Goal: Task Accomplishment & Management: Complete application form

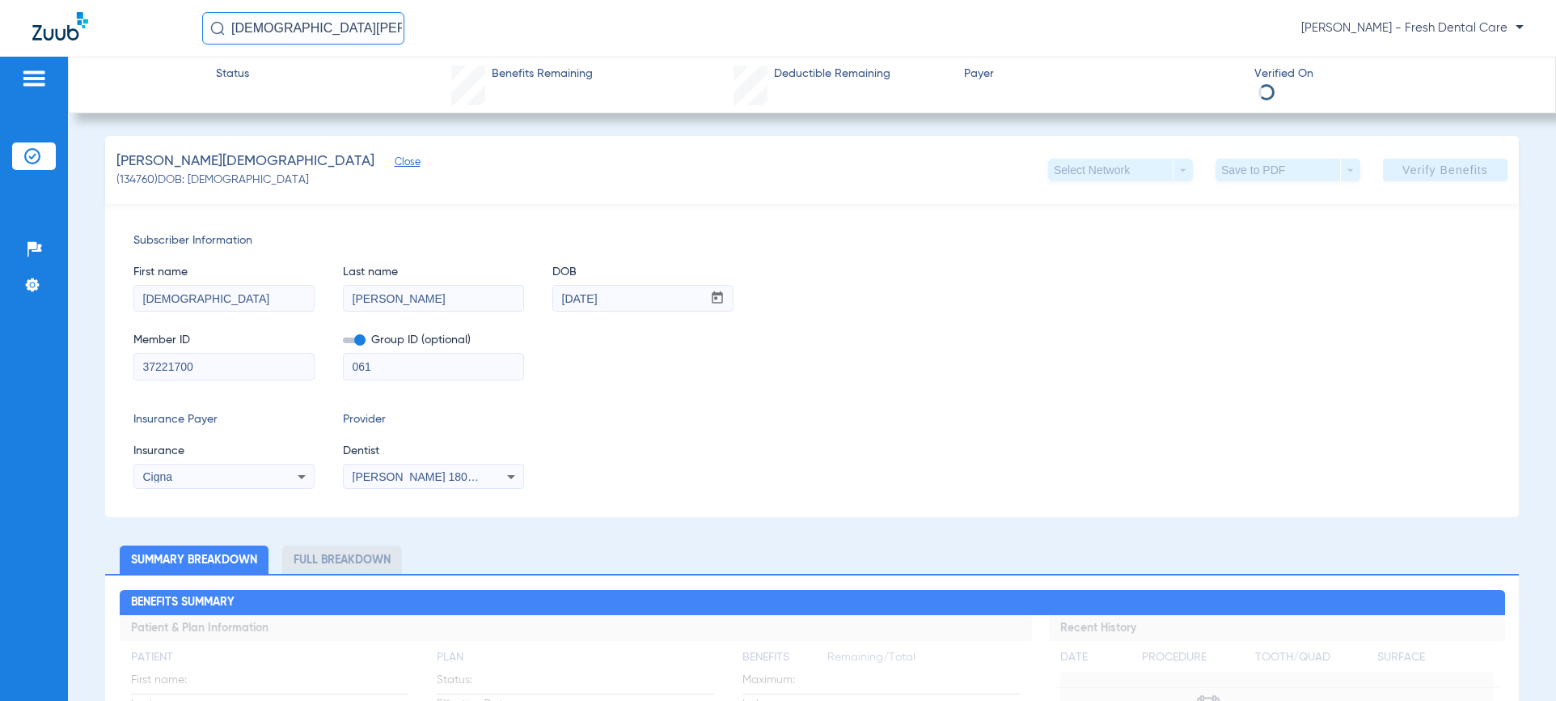
scroll to position [324, 0]
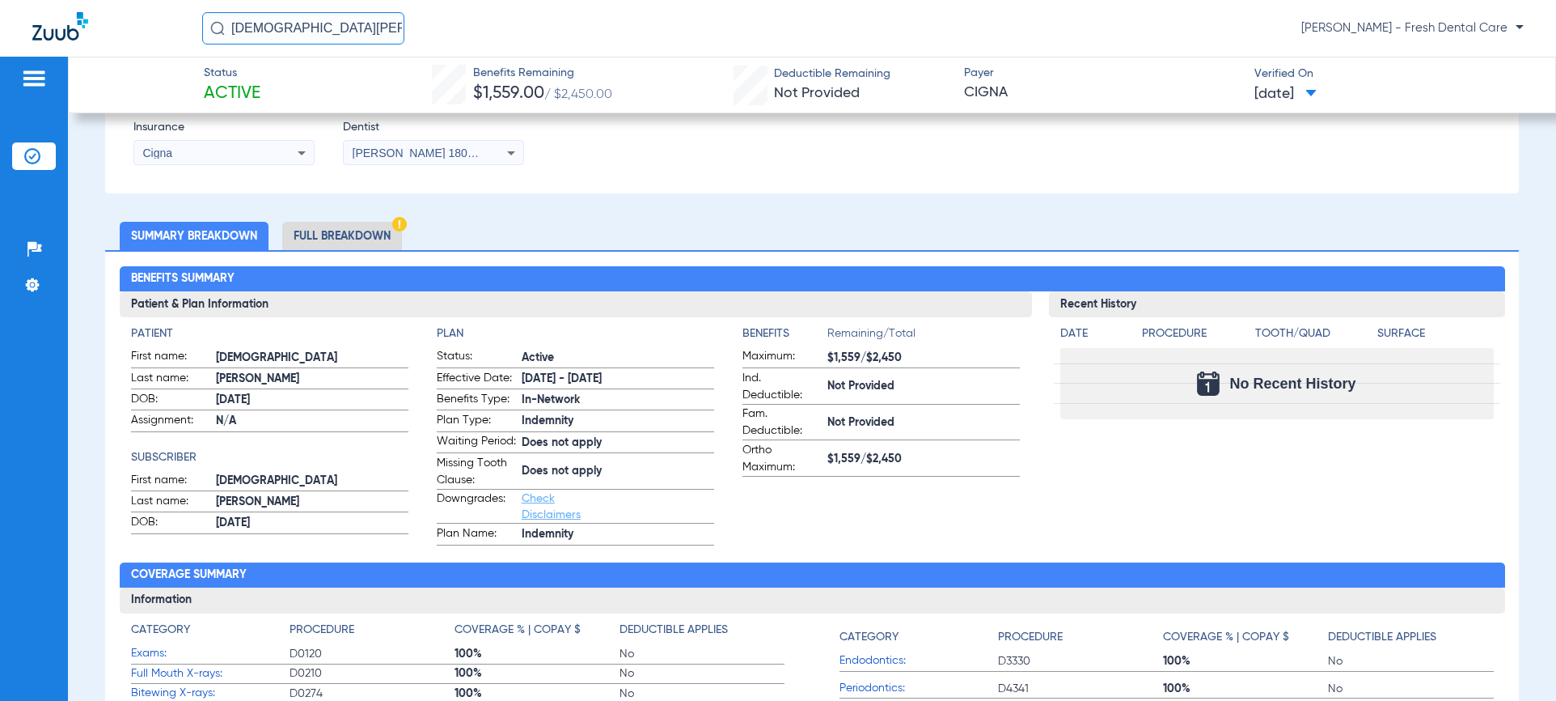
drag, startPoint x: 1112, startPoint y: 172, endPoint x: 939, endPoint y: 142, distance: 175.0
click at [1110, 172] on div "Subscriber Information First name [PERSON_NAME] Last name [PERSON_NAME] DOB mm …" at bounding box center [812, 36] width 1414 height 313
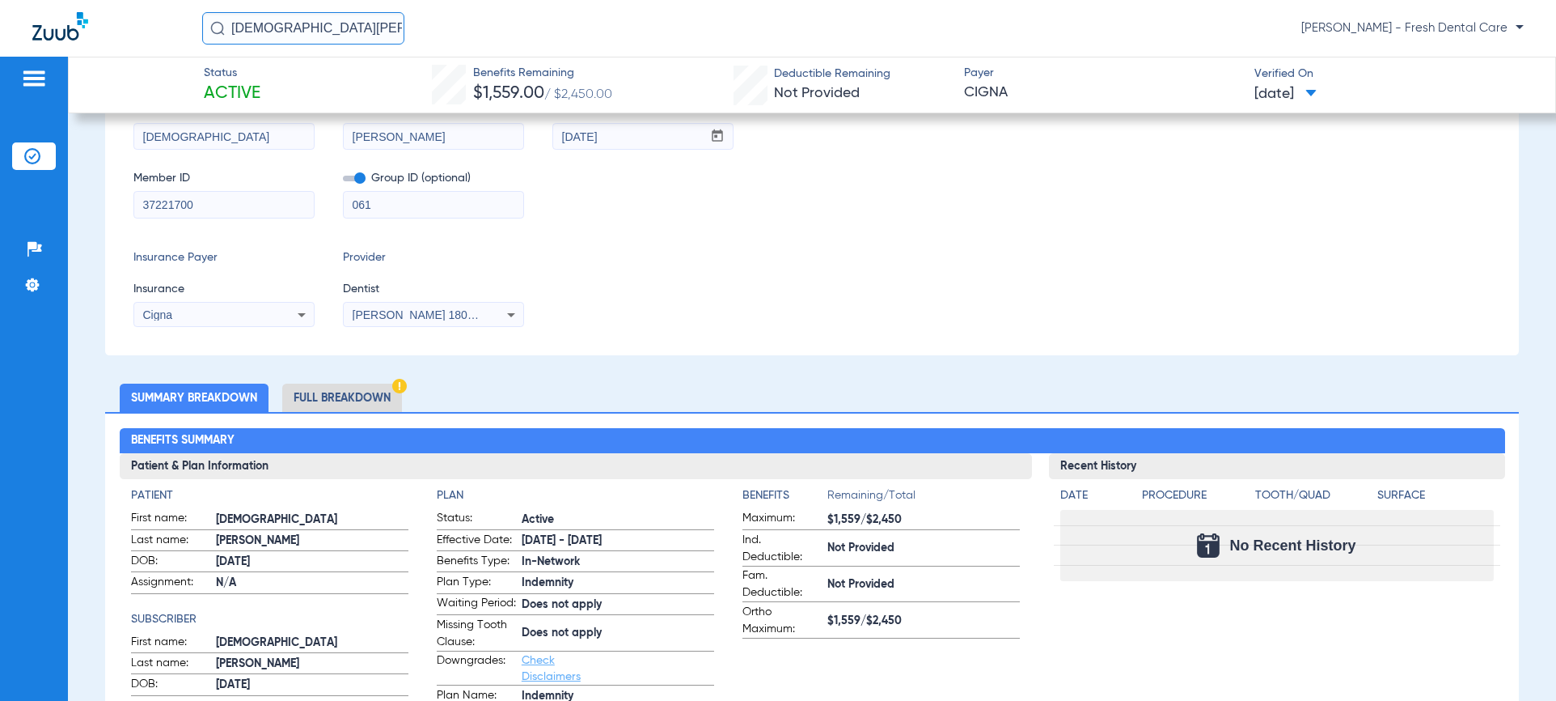
scroll to position [0, 0]
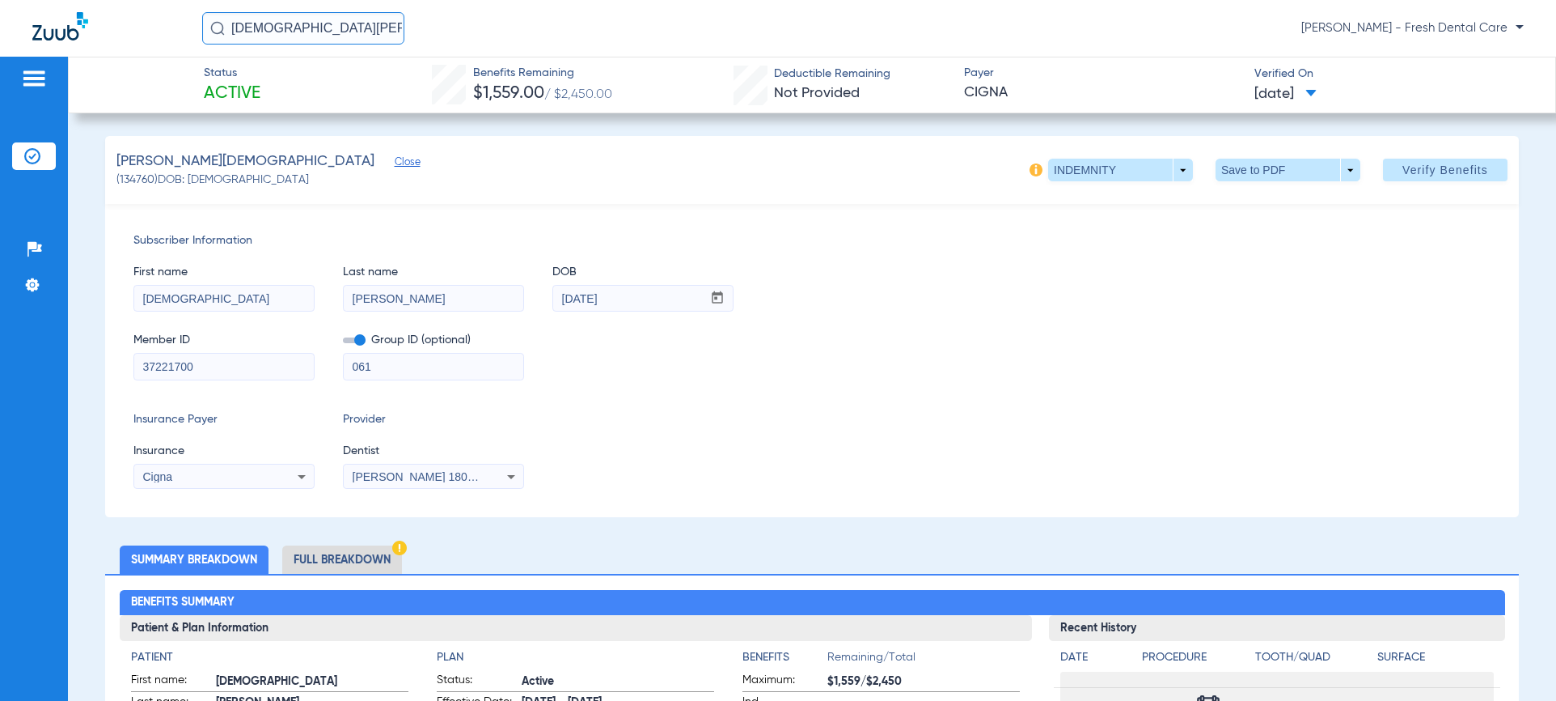
click at [29, 206] on div "Patients Insurance Verification Setup Help Center Settings" at bounding box center [34, 407] width 68 height 701
click at [32, 170] on ul "Insurance Verification" at bounding box center [34, 164] width 44 height 44
click at [28, 161] on img at bounding box center [32, 156] width 16 height 16
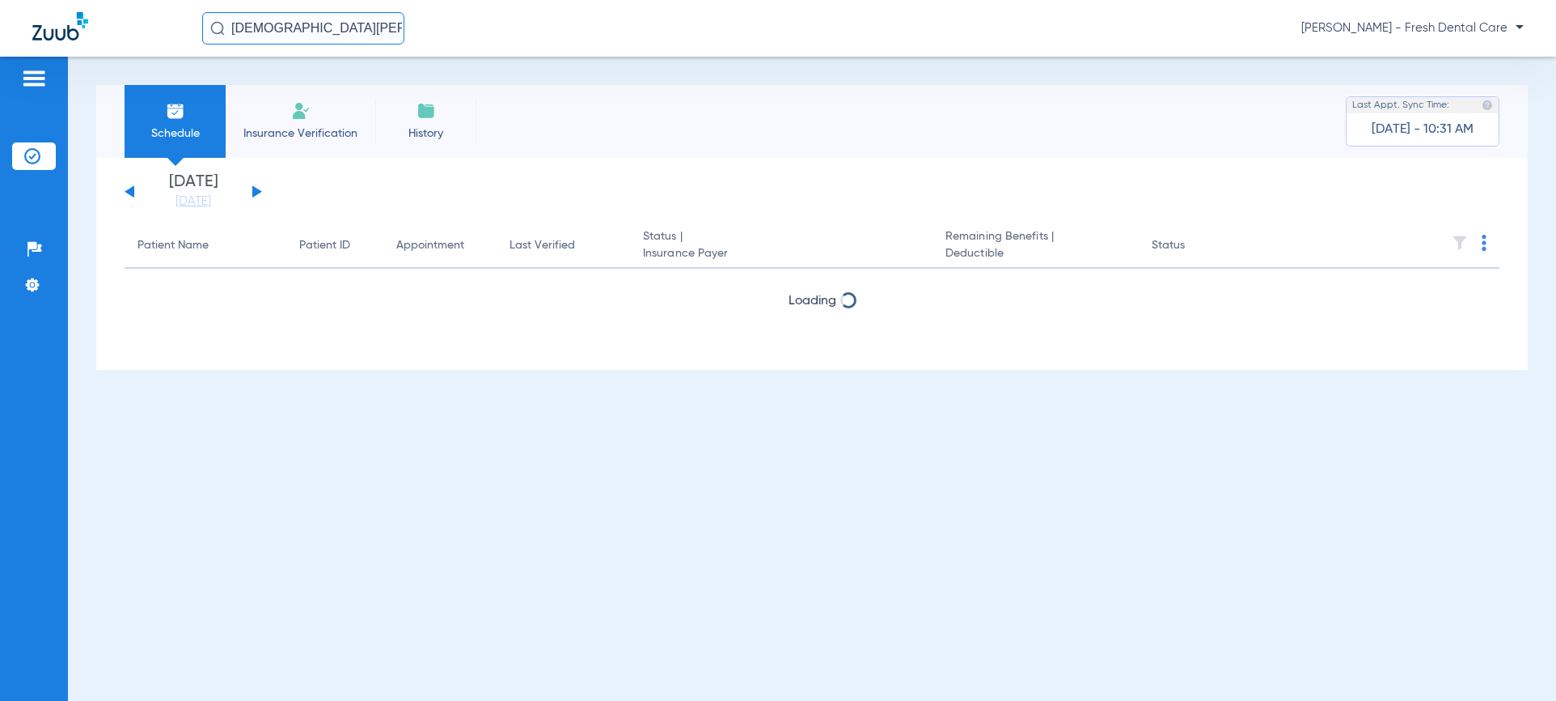
click at [310, 133] on span "Insurance Verification" at bounding box center [300, 133] width 125 height 16
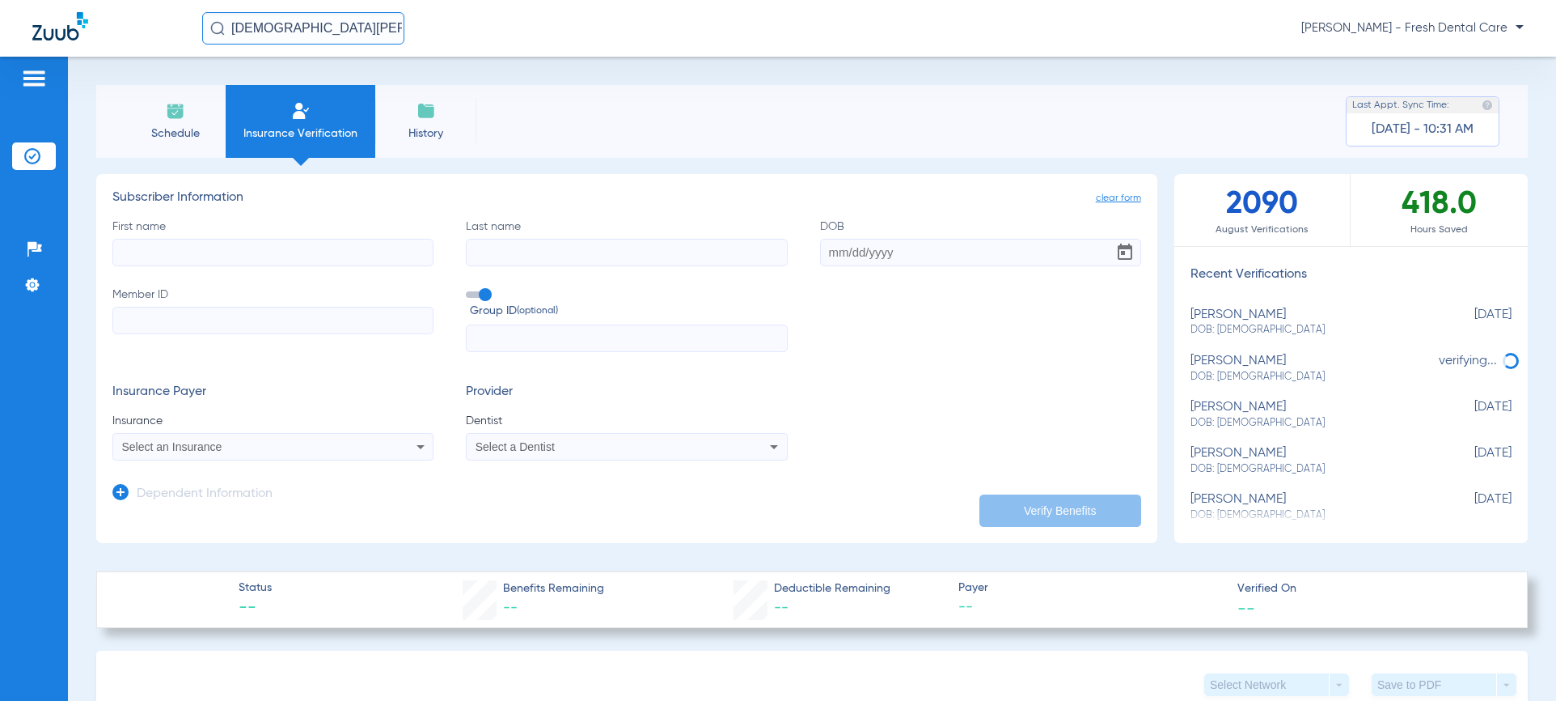
click at [327, 255] on input "First name" at bounding box center [272, 253] width 321 height 28
type input "[PERSON_NAME]"
drag, startPoint x: 332, startPoint y: 497, endPoint x: 296, endPoint y: 441, distance: 66.2
click at [332, 495] on app-dependent-form "Dependent Information" at bounding box center [626, 487] width 1029 height 54
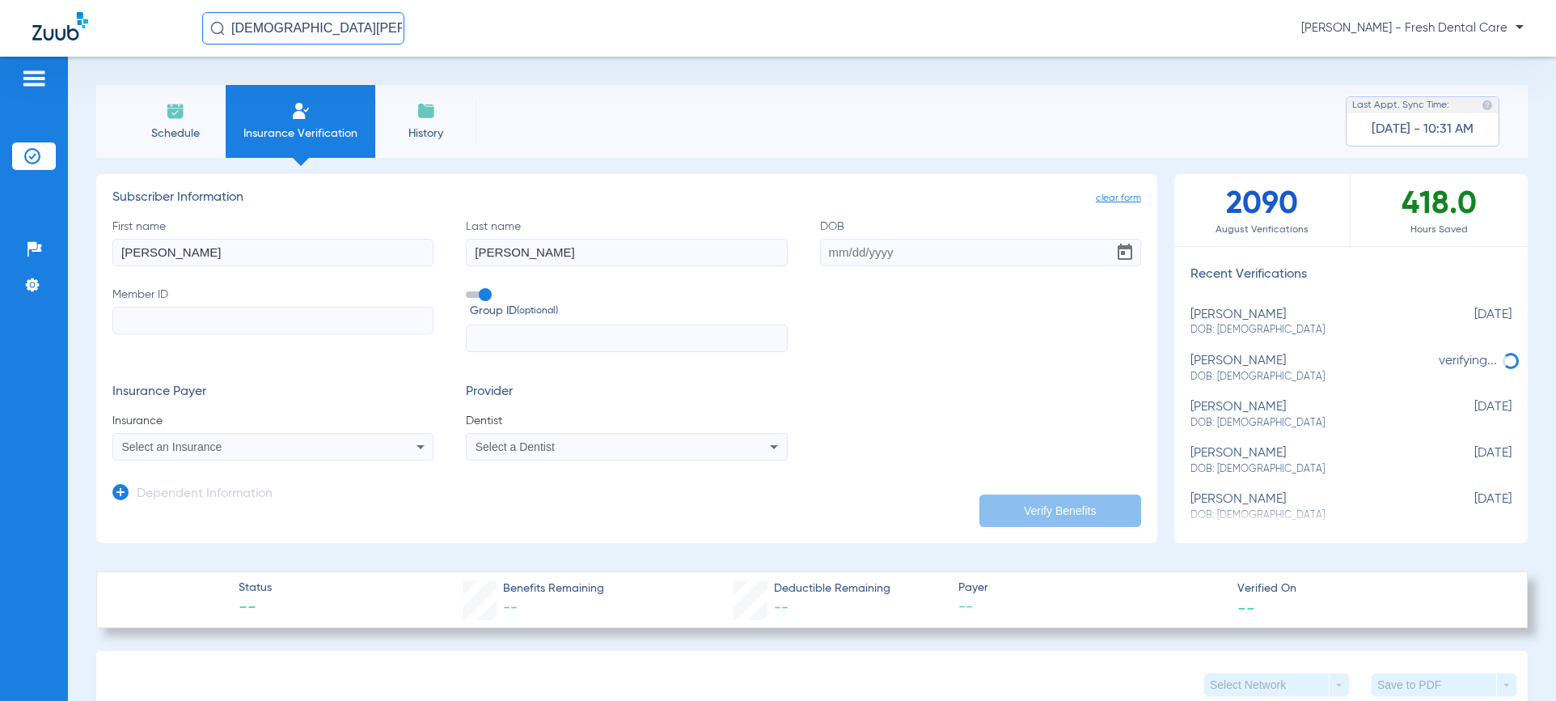
paste input "MH20001502500-01"
type input "MH20001502500-01"
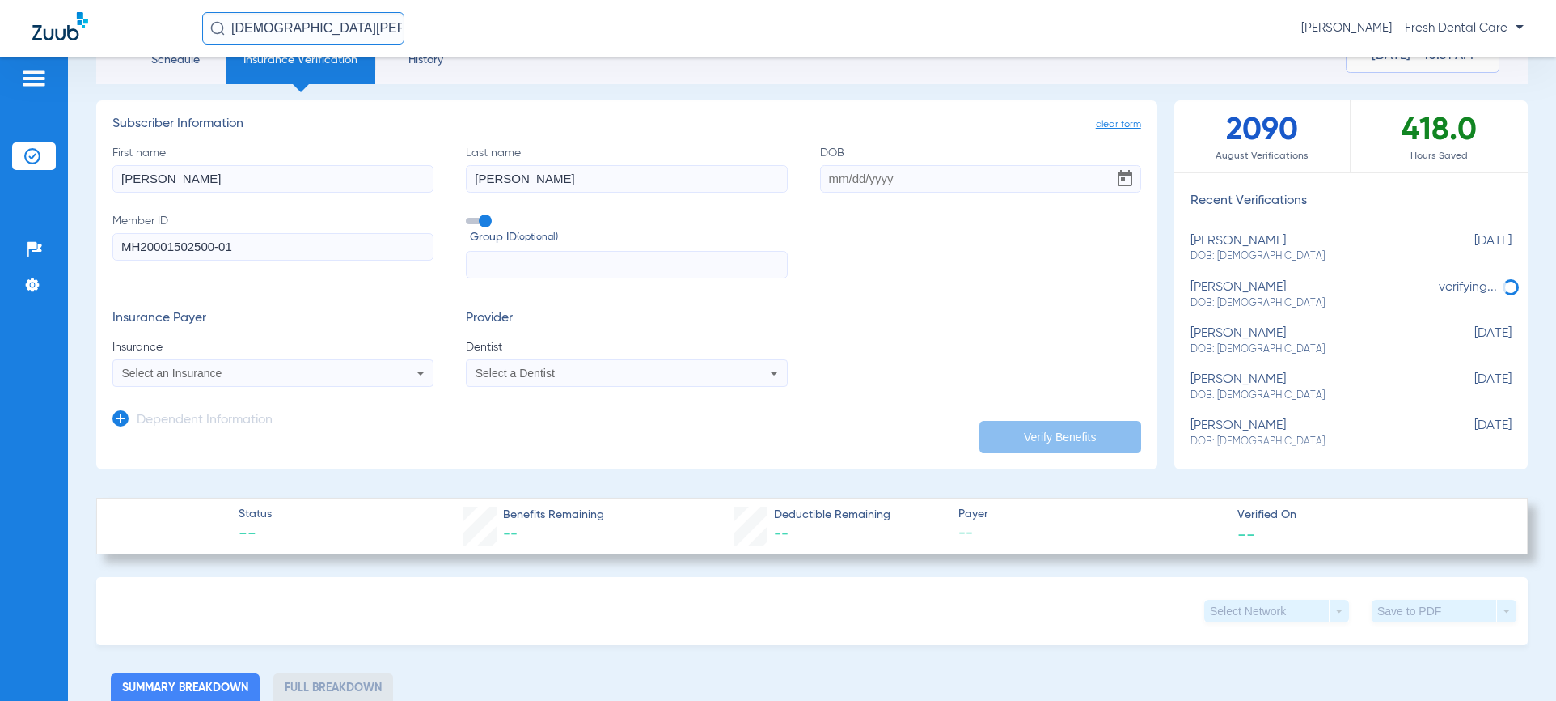
scroll to position [108, 0]
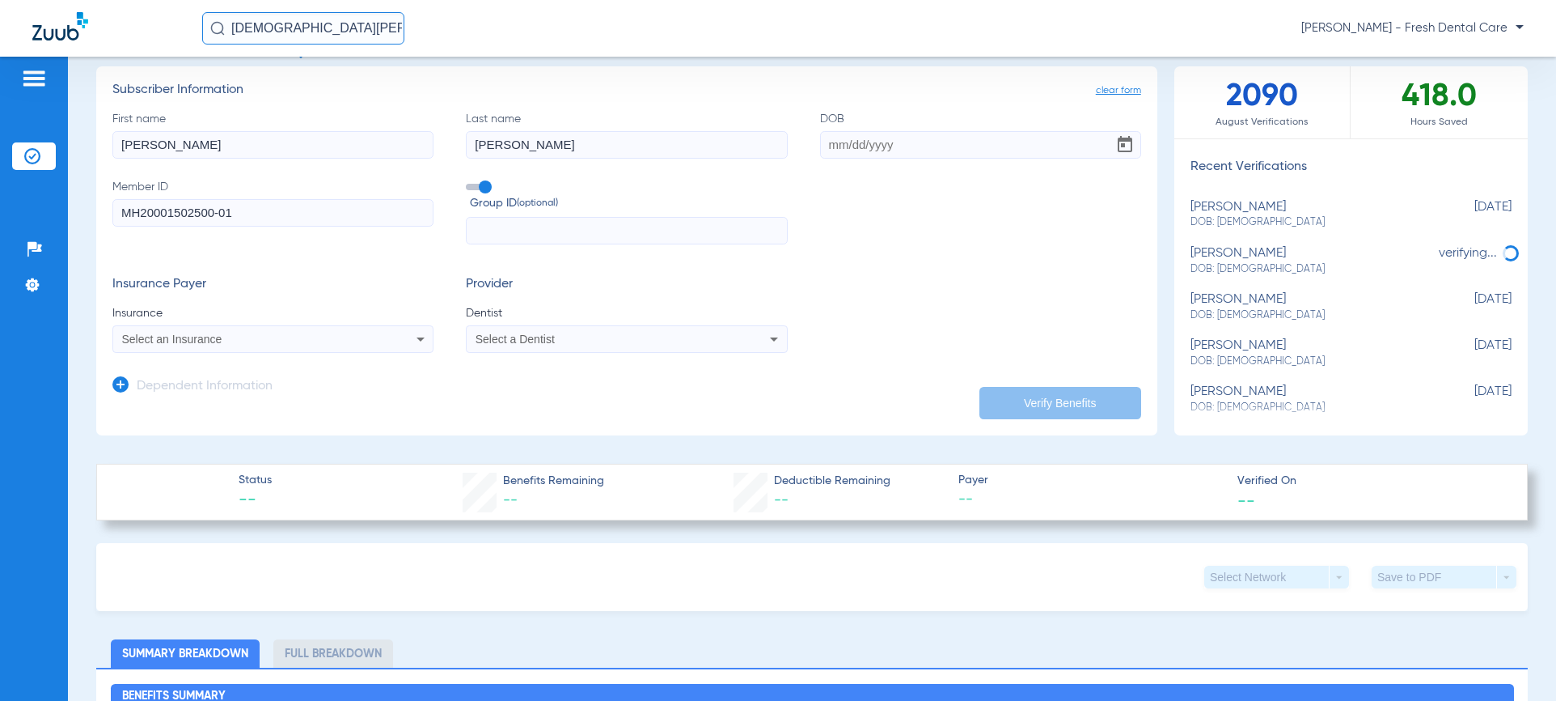
paste input "MHHP05"
type input "MHHP05"
click at [209, 337] on span "Select an Insurance" at bounding box center [172, 338] width 100 height 13
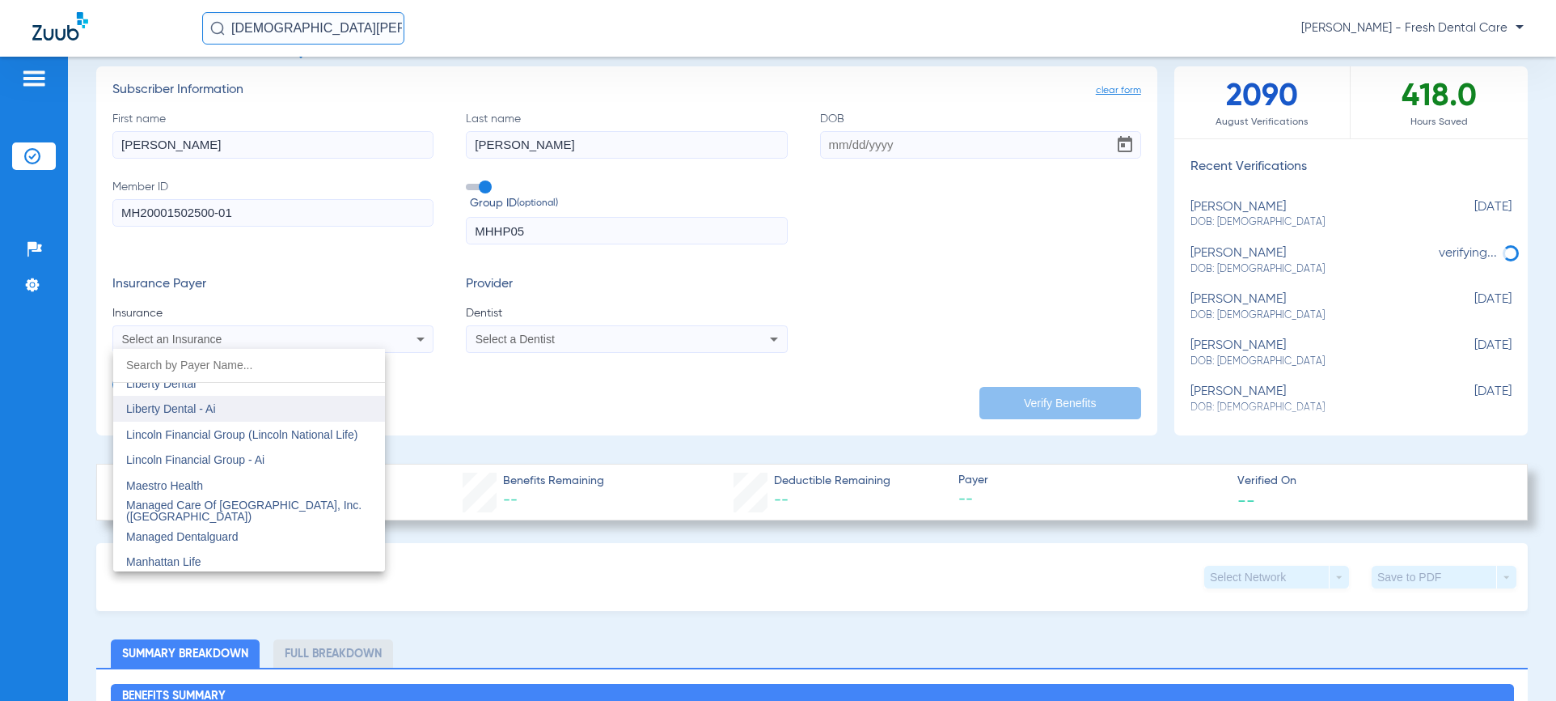
scroll to position [6148, 0]
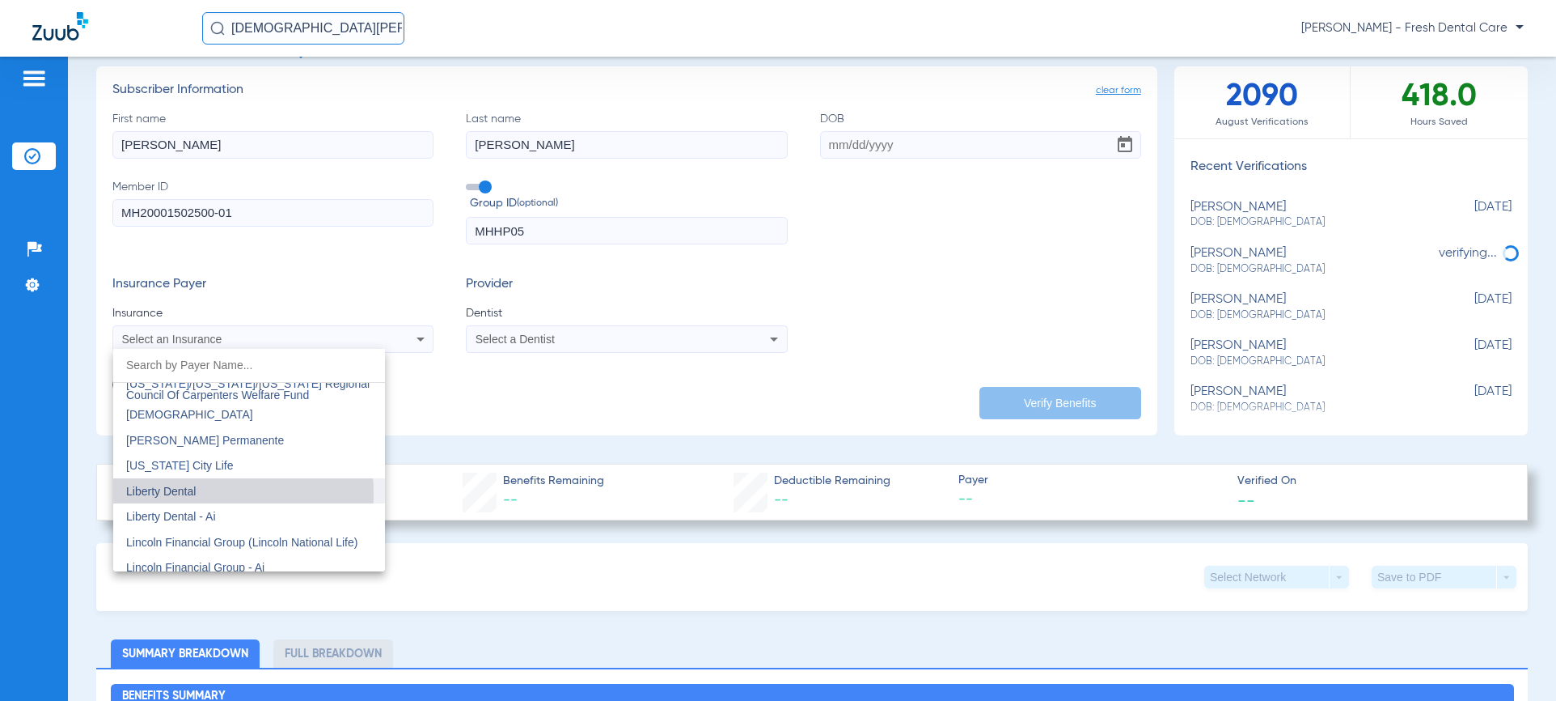
click at [175, 494] on span "Liberty Dental" at bounding box center [161, 491] width 70 height 13
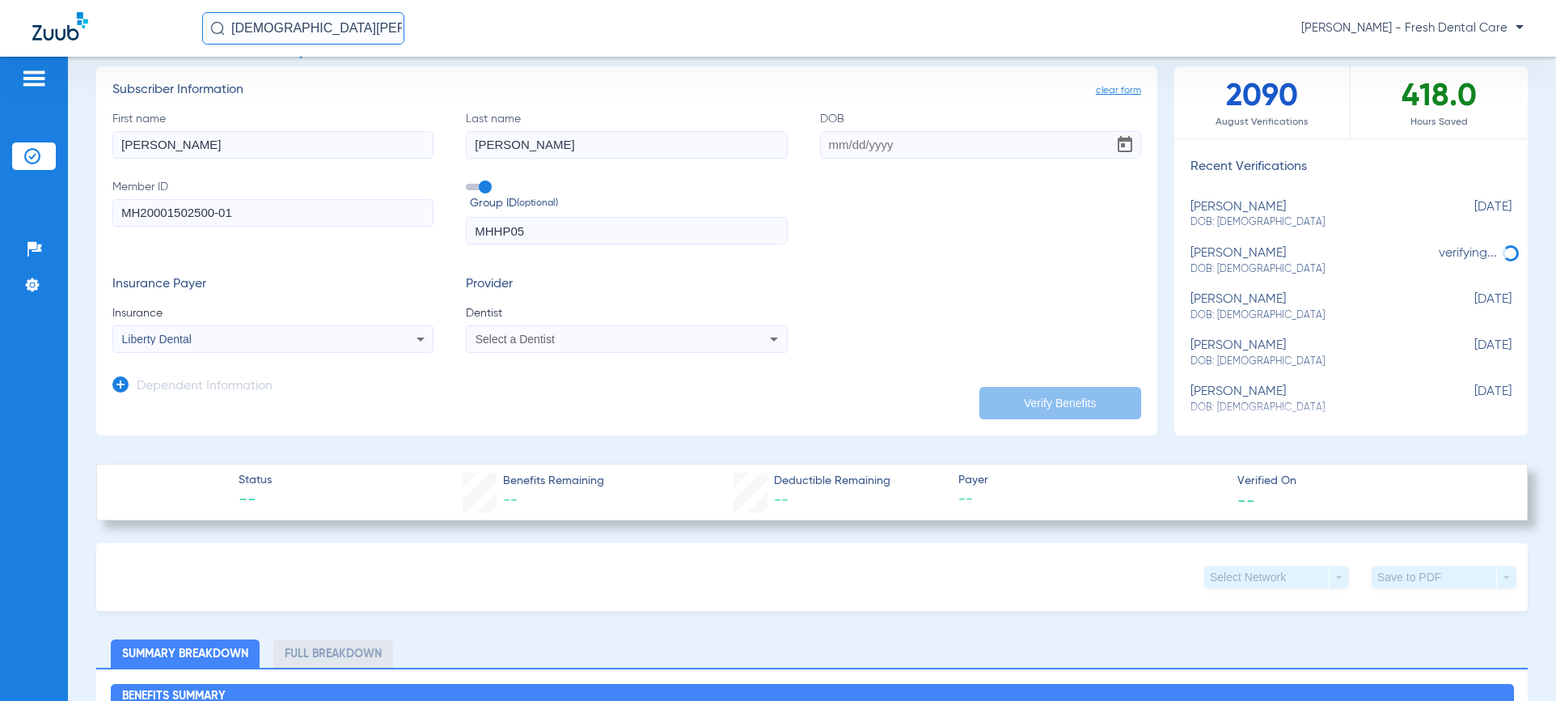
click at [616, 338] on div "Select a Dentist" at bounding box center [597, 338] width 242 height 11
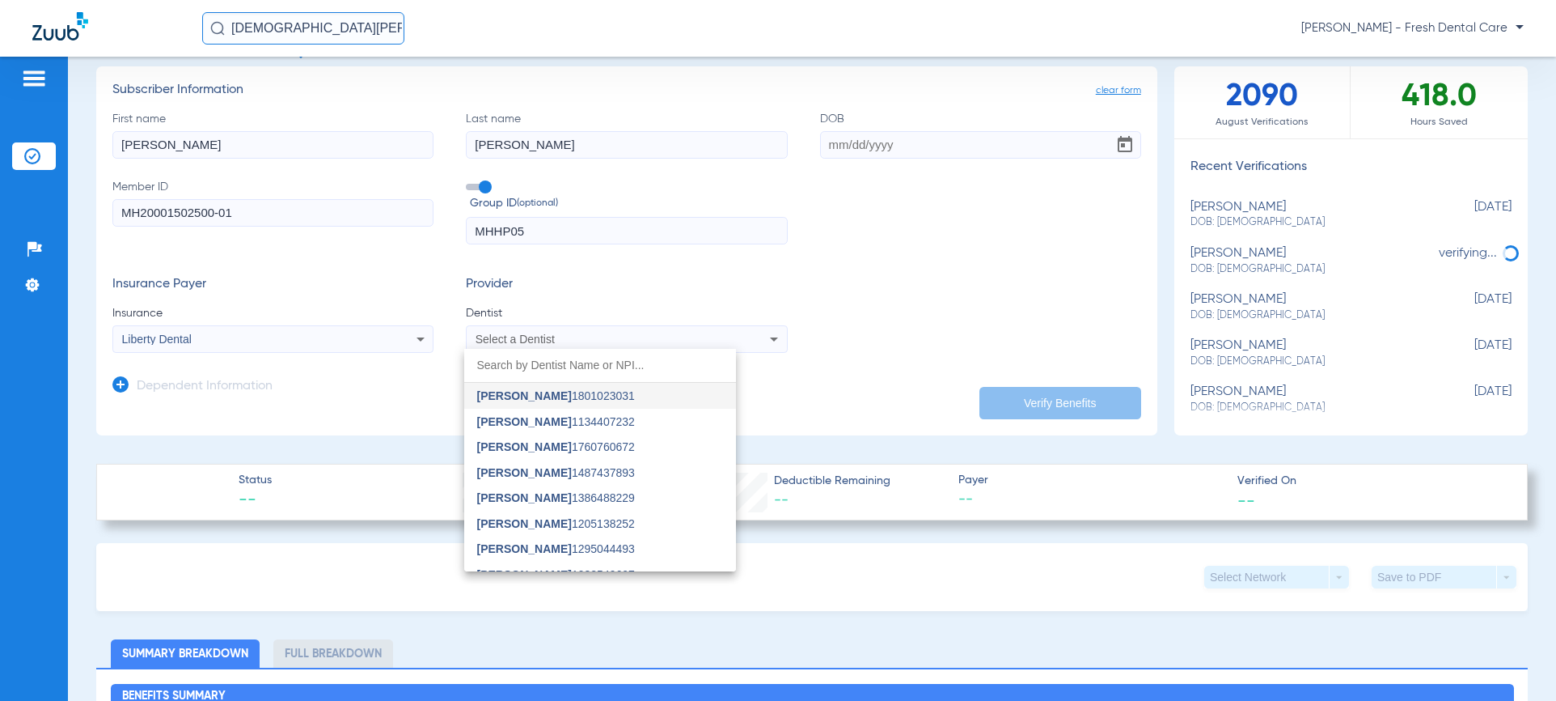
drag, startPoint x: 615, startPoint y: 388, endPoint x: 644, endPoint y: 371, distance: 33.7
click at [612, 388] on mat-option "[PERSON_NAME] 1801023031" at bounding box center [600, 396] width 272 height 26
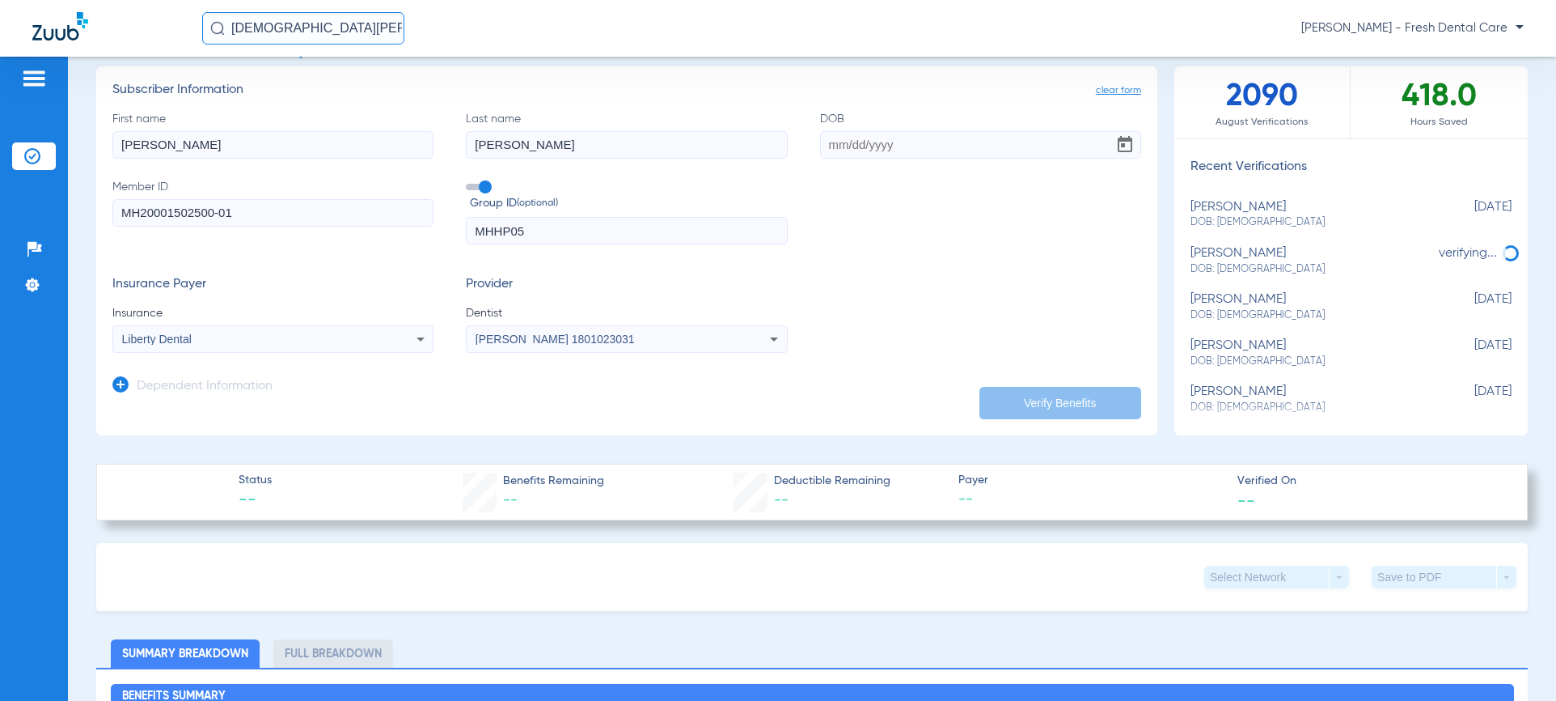
click at [942, 282] on div "Insurance Payer Insurance Liberty Dental Provider Dentist [PERSON_NAME] 1801023…" at bounding box center [626, 315] width 1029 height 76
click at [830, 142] on input "DOB" at bounding box center [980, 145] width 321 height 28
type input "[DATE]"
click at [1019, 416] on button "Verify Benefits" at bounding box center [1061, 403] width 162 height 32
